Goal: Browse casually

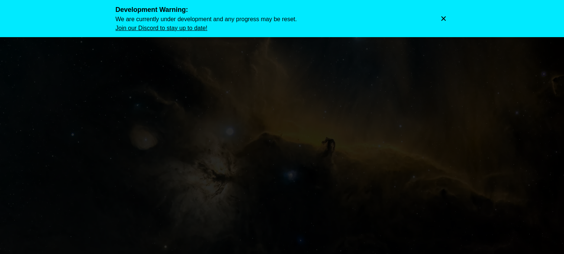
click at [444, 20] on icon "Dismiss warning" at bounding box center [443, 18] width 4 height 4
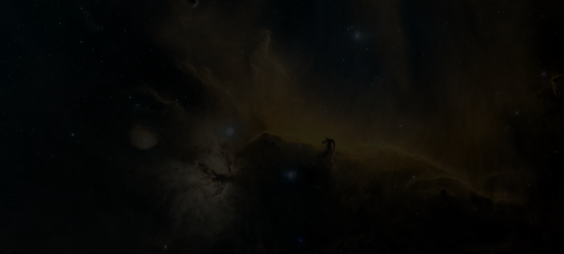
click at [284, 161] on img at bounding box center [282, 127] width 564 height 254
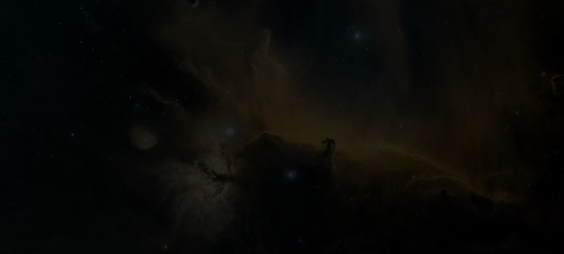
click at [284, 161] on img at bounding box center [282, 127] width 564 height 254
click at [282, 105] on img at bounding box center [282, 127] width 564 height 254
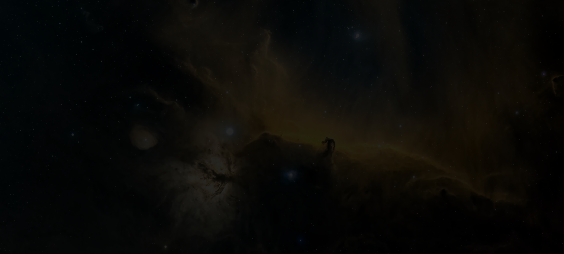
click at [282, 105] on img at bounding box center [282, 127] width 564 height 254
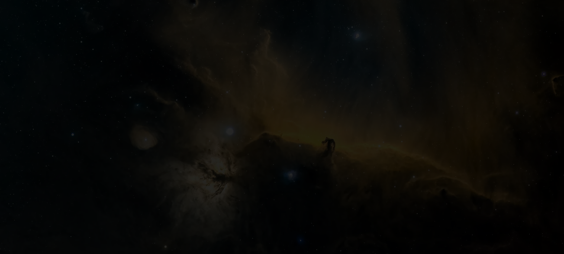
click at [282, 105] on img at bounding box center [282, 127] width 564 height 254
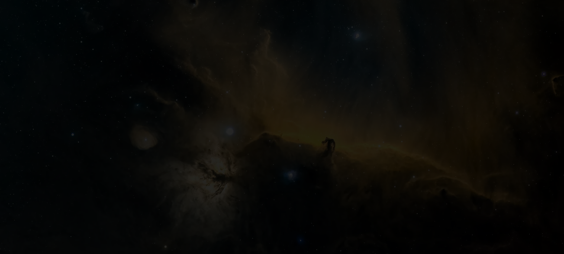
click at [282, 105] on img at bounding box center [282, 127] width 564 height 254
click at [281, 105] on img at bounding box center [282, 127] width 564 height 254
